Goal: Task Accomplishment & Management: Manage account settings

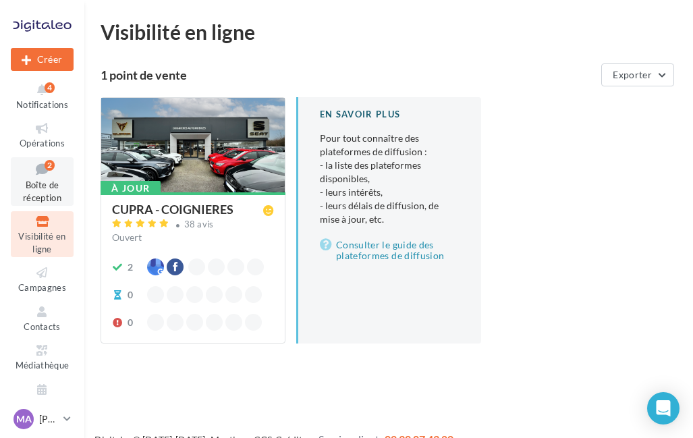
click at [50, 173] on icon at bounding box center [42, 169] width 55 height 18
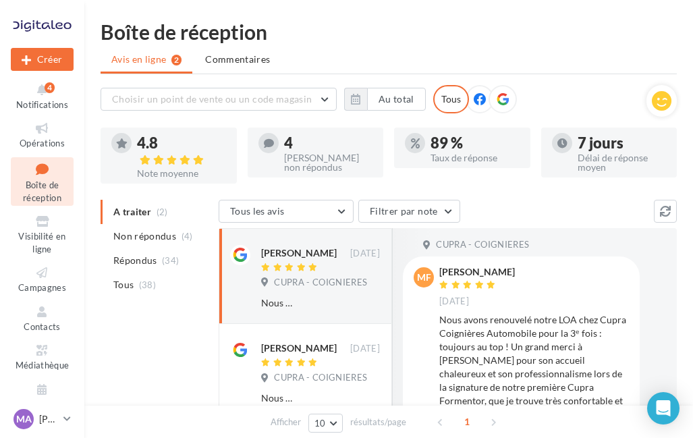
click at [165, 218] on ul "A traiter (2) Non répondus (4) Répondus (34) Tous (38)" at bounding box center [156, 248] width 113 height 97
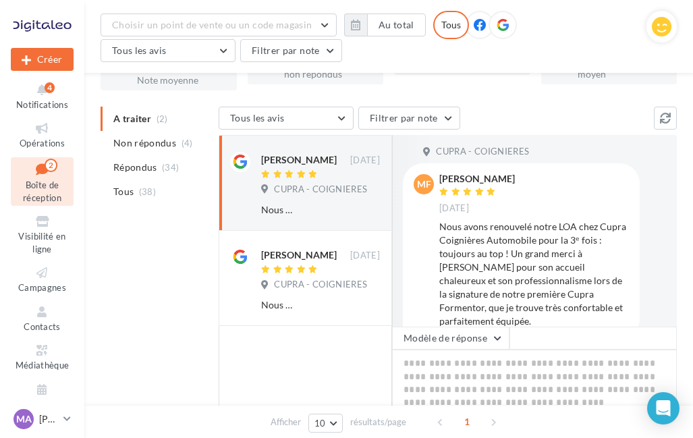
scroll to position [123, 0]
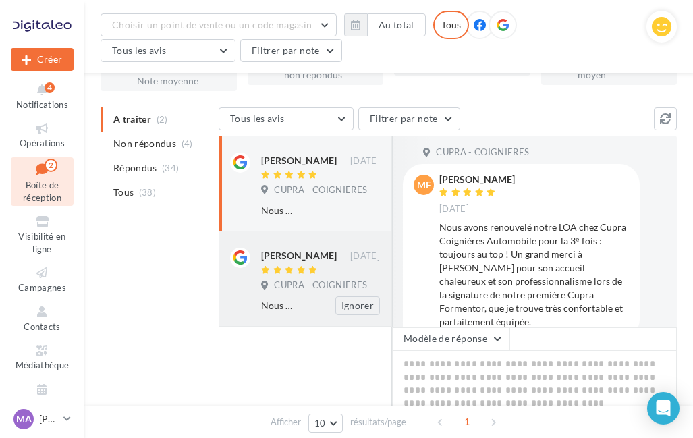
click at [301, 262] on div "Brian Gilbert" at bounding box center [299, 255] width 76 height 13
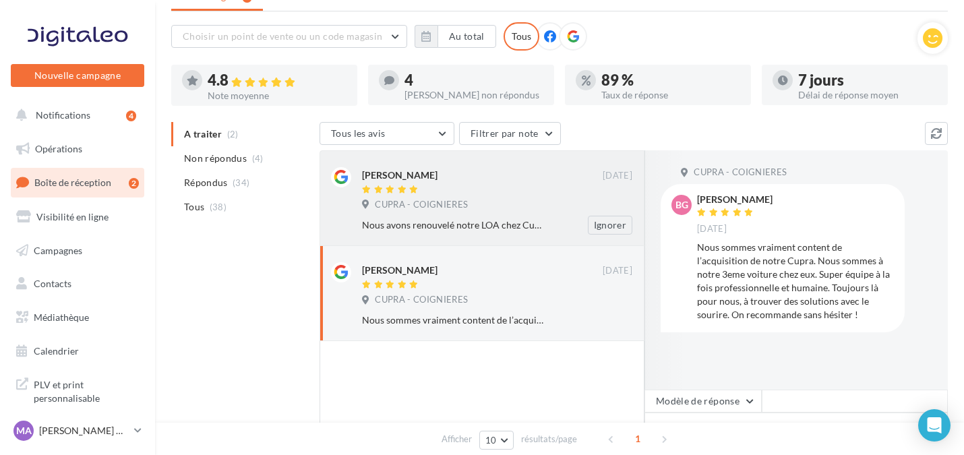
scroll to position [0, 0]
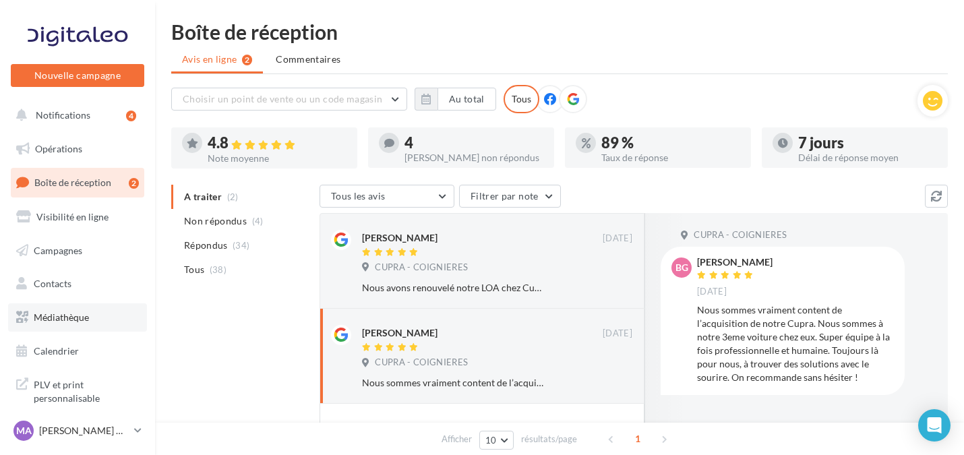
click at [93, 322] on link "Médiathèque" at bounding box center [77, 318] width 139 height 28
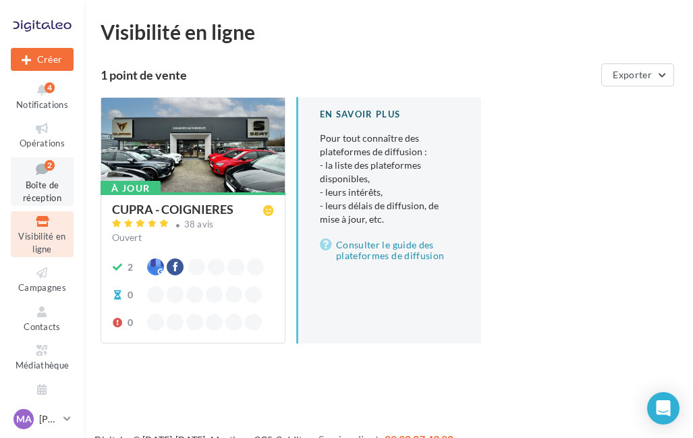
click at [45, 178] on link "Boîte de réception 2" at bounding box center [42, 181] width 63 height 49
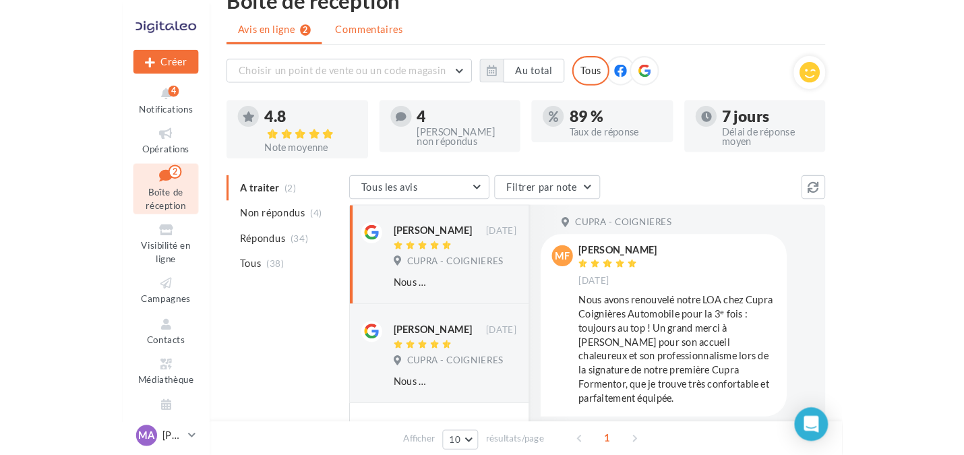
scroll to position [30, 0]
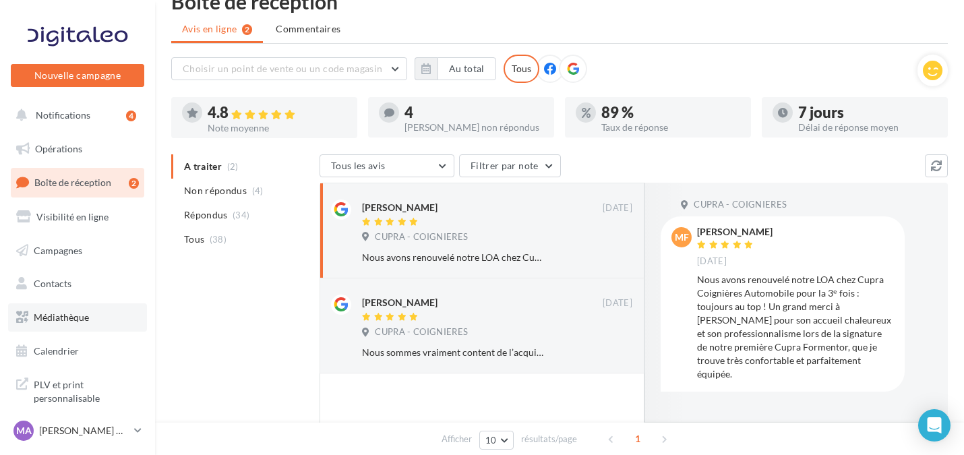
click at [61, 312] on span "Médiathèque" at bounding box center [61, 317] width 55 height 11
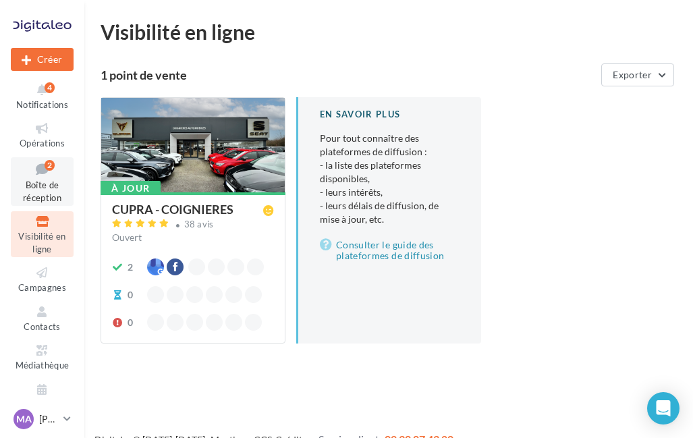
click at [43, 177] on icon at bounding box center [42, 169] width 55 height 18
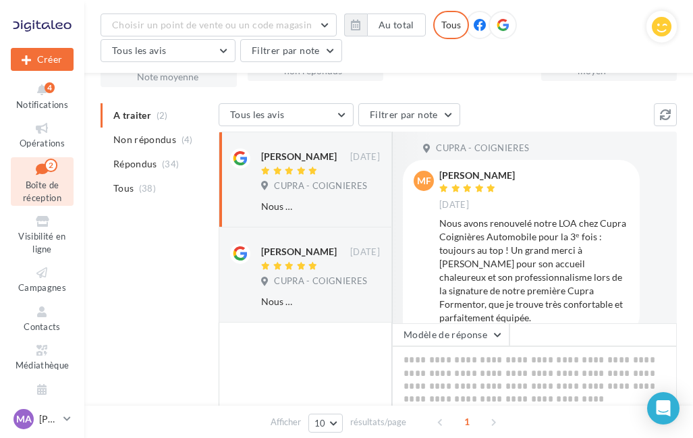
scroll to position [110, 0]
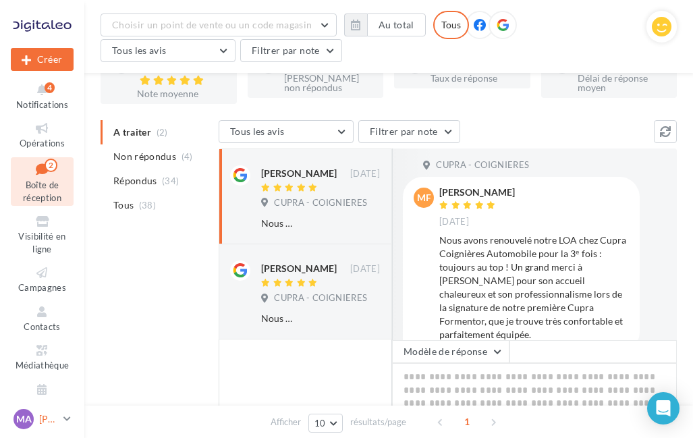
click at [39, 426] on div "MA [PERSON_NAME] [PERSON_NAME] cupra_coignieres" at bounding box center [35, 419] width 45 height 20
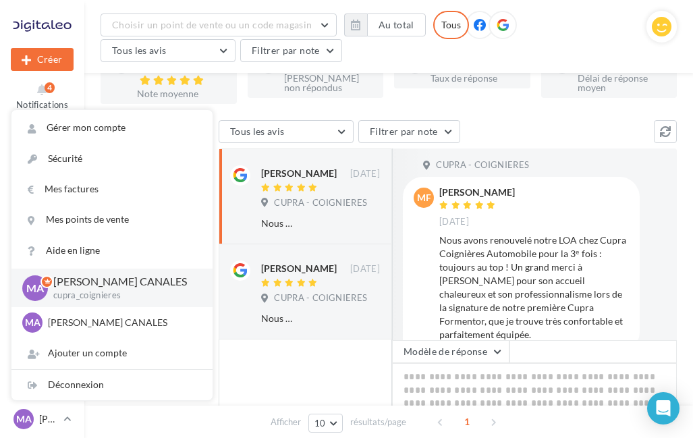
click at [254, 389] on div at bounding box center [305, 396] width 173 height 115
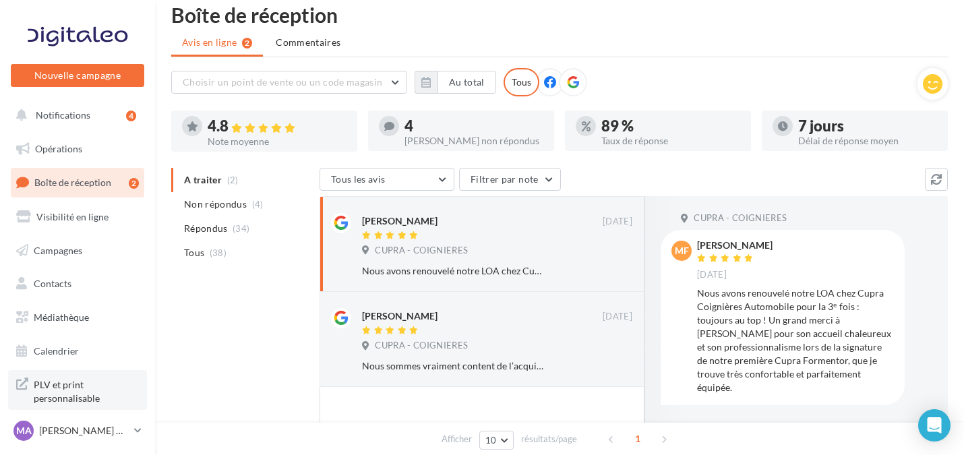
scroll to position [25, 0]
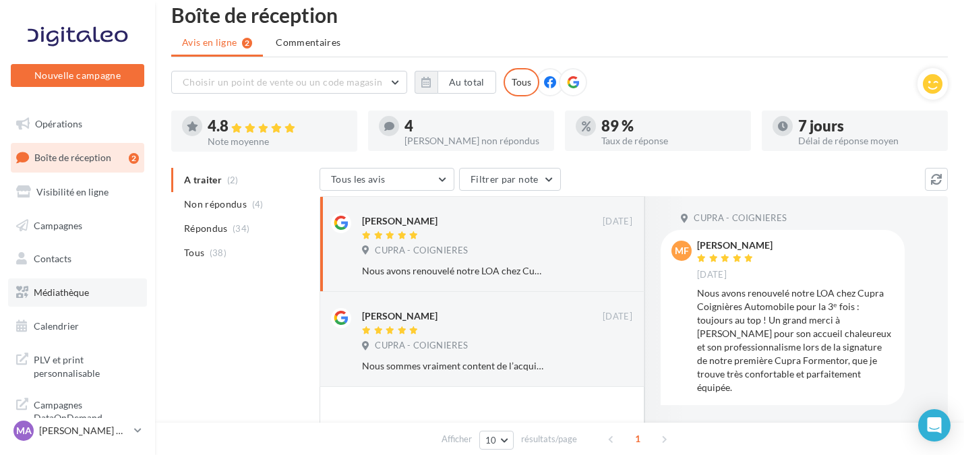
click at [79, 287] on span "Médiathèque" at bounding box center [61, 292] width 55 height 11
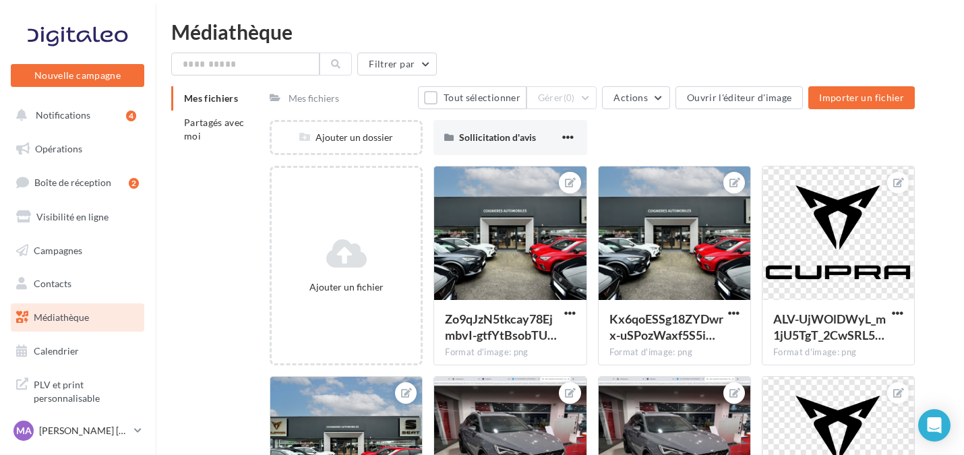
drag, startPoint x: 154, startPoint y: 5, endPoint x: 213, endPoint y: 187, distance: 192.2
click at [65, 432] on p "[PERSON_NAME] [PERSON_NAME]" at bounding box center [84, 430] width 90 height 13
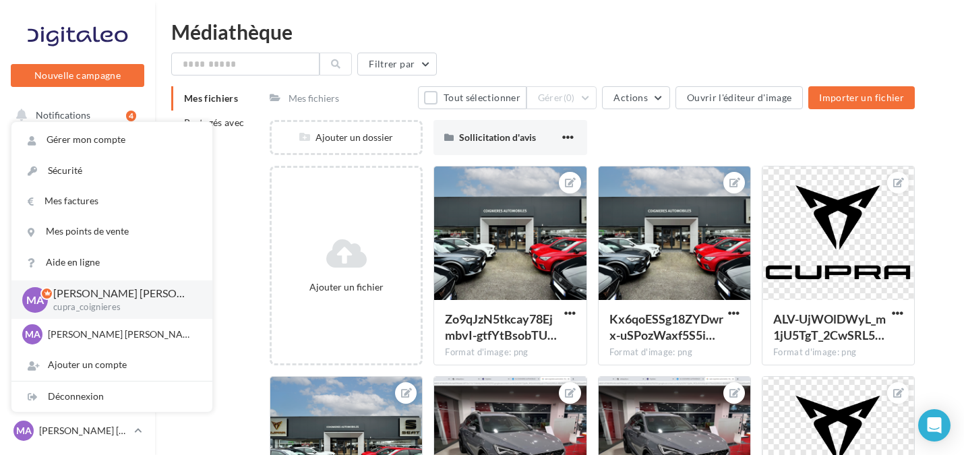
click at [240, 151] on div "Mes fichiers Partagés avec moi" at bounding box center [220, 122] width 98 height 73
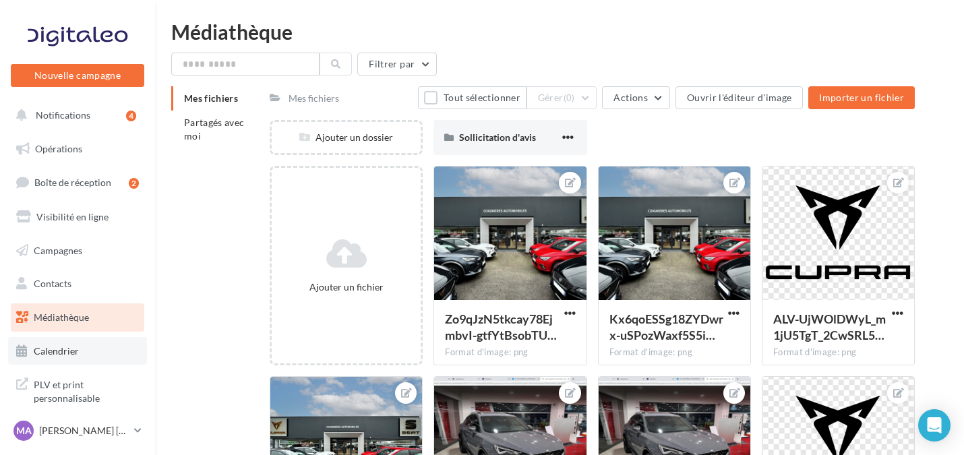
scroll to position [25, 0]
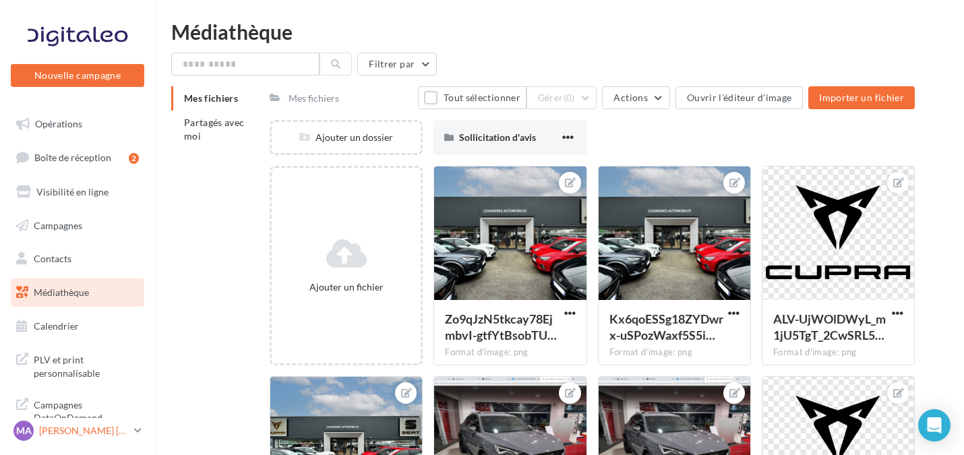
click at [65, 435] on p "[PERSON_NAME] [PERSON_NAME]" at bounding box center [84, 430] width 90 height 13
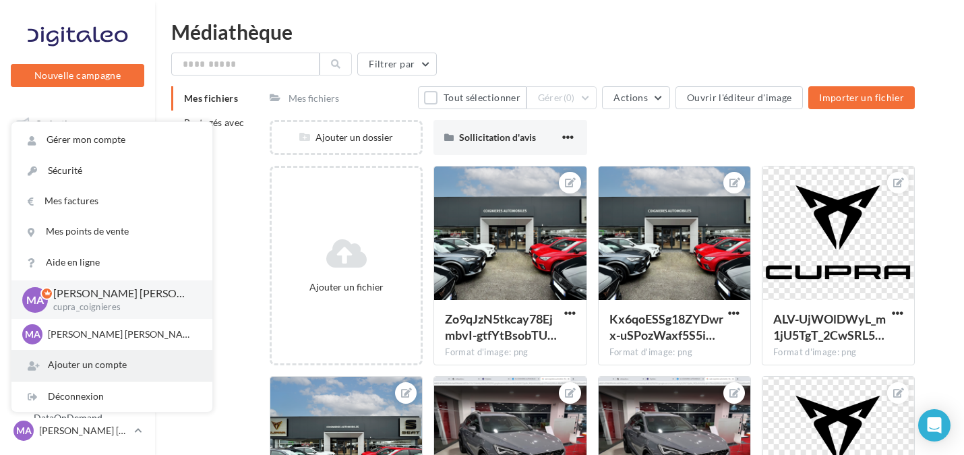
click at [101, 361] on div "Ajouter un compte" at bounding box center [111, 365] width 201 height 30
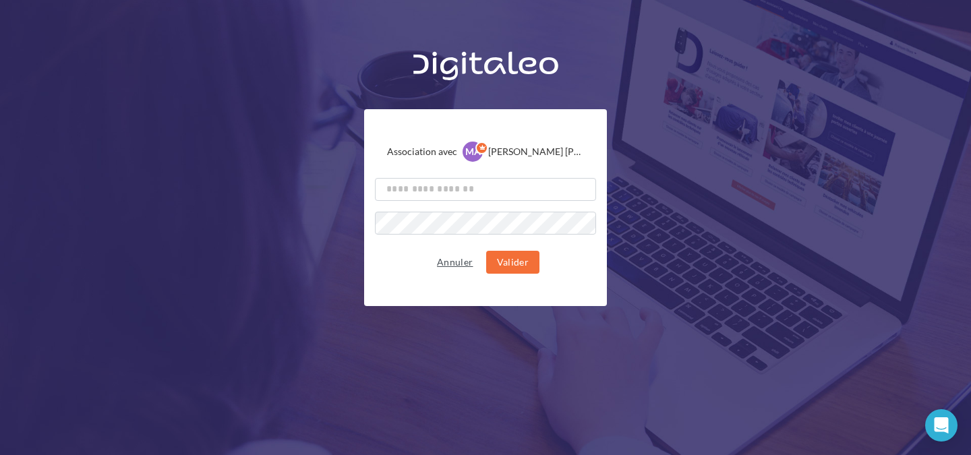
click at [457, 262] on button "Annuler" at bounding box center [455, 262] width 47 height 16
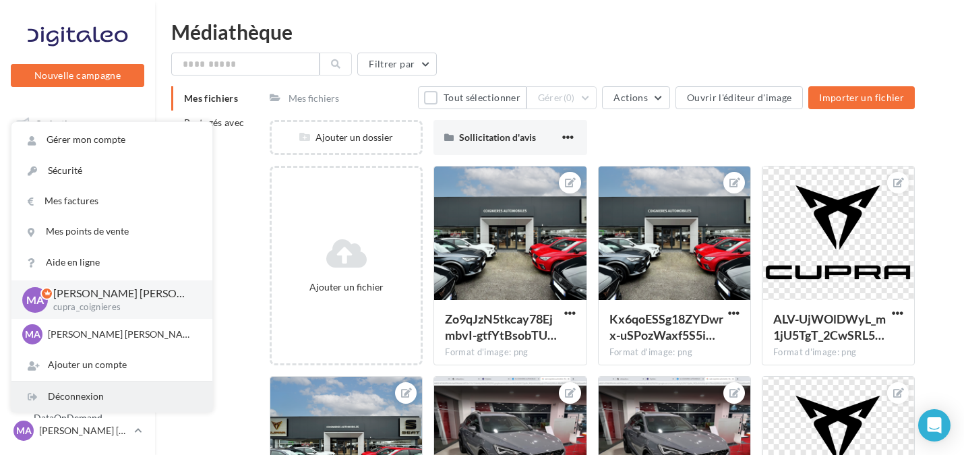
click at [109, 394] on div "Déconnexion" at bounding box center [111, 397] width 201 height 30
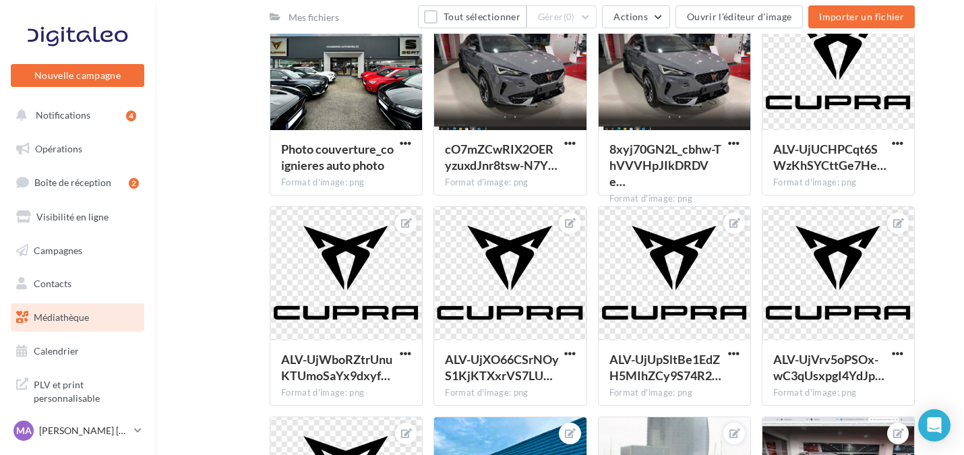
scroll to position [330, 0]
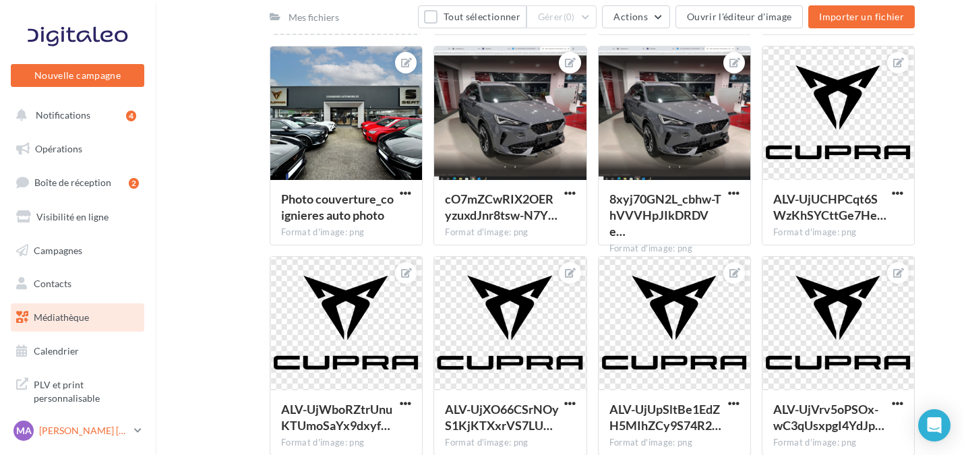
click at [86, 432] on p "[PERSON_NAME] [PERSON_NAME]" at bounding box center [84, 430] width 90 height 13
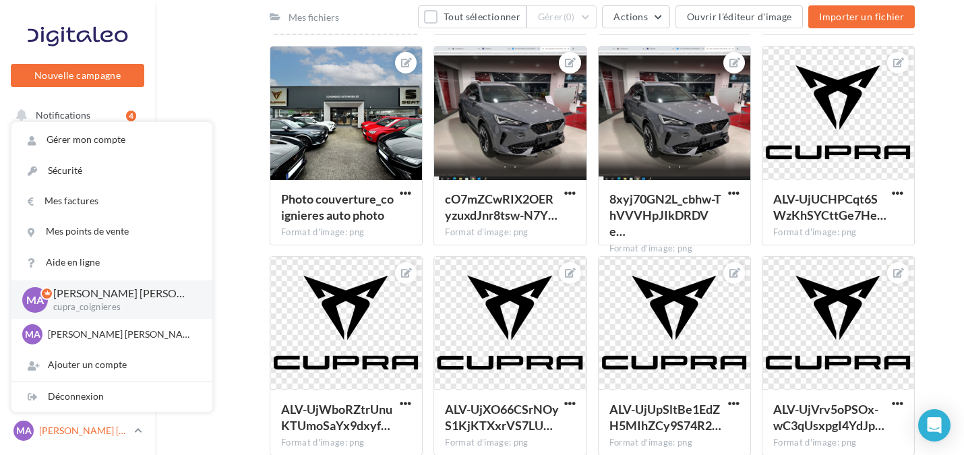
click at [86, 422] on div "MA [PERSON_NAME] [PERSON_NAME] cupra_coignieres" at bounding box center [70, 431] width 115 height 20
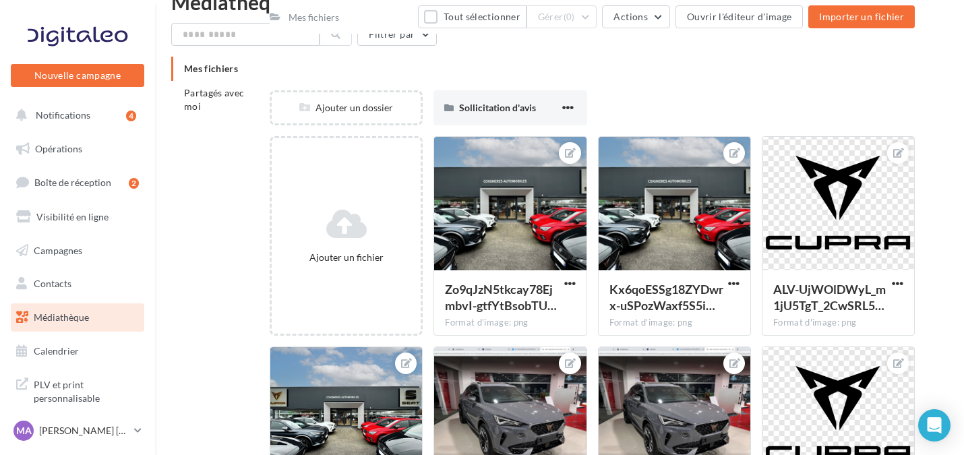
scroll to position [0, 0]
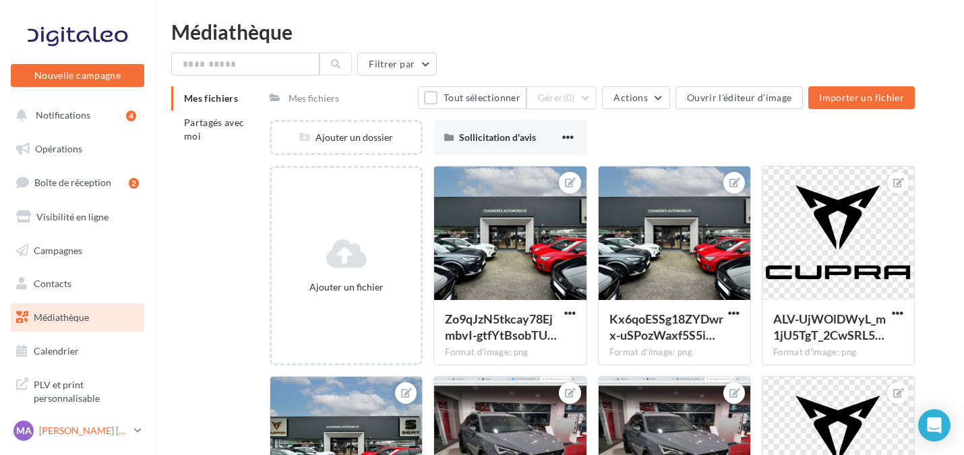
click at [102, 422] on div "MA [PERSON_NAME] [PERSON_NAME] cupra_coignieres" at bounding box center [70, 431] width 115 height 20
